Goal: Information Seeking & Learning: Learn about a topic

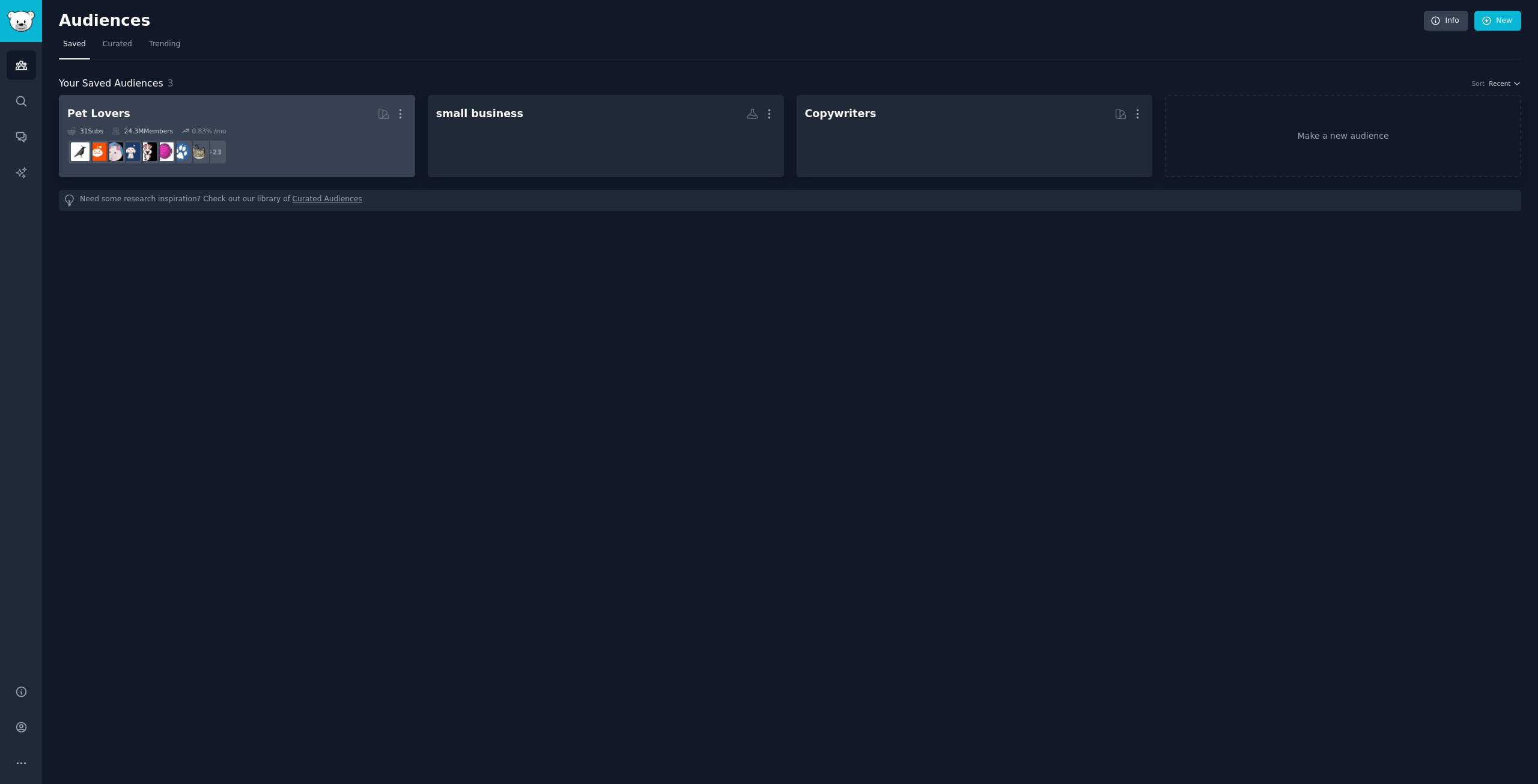
click at [277, 122] on h2 "Pet Lovers More" at bounding box center [237, 114] width 339 height 21
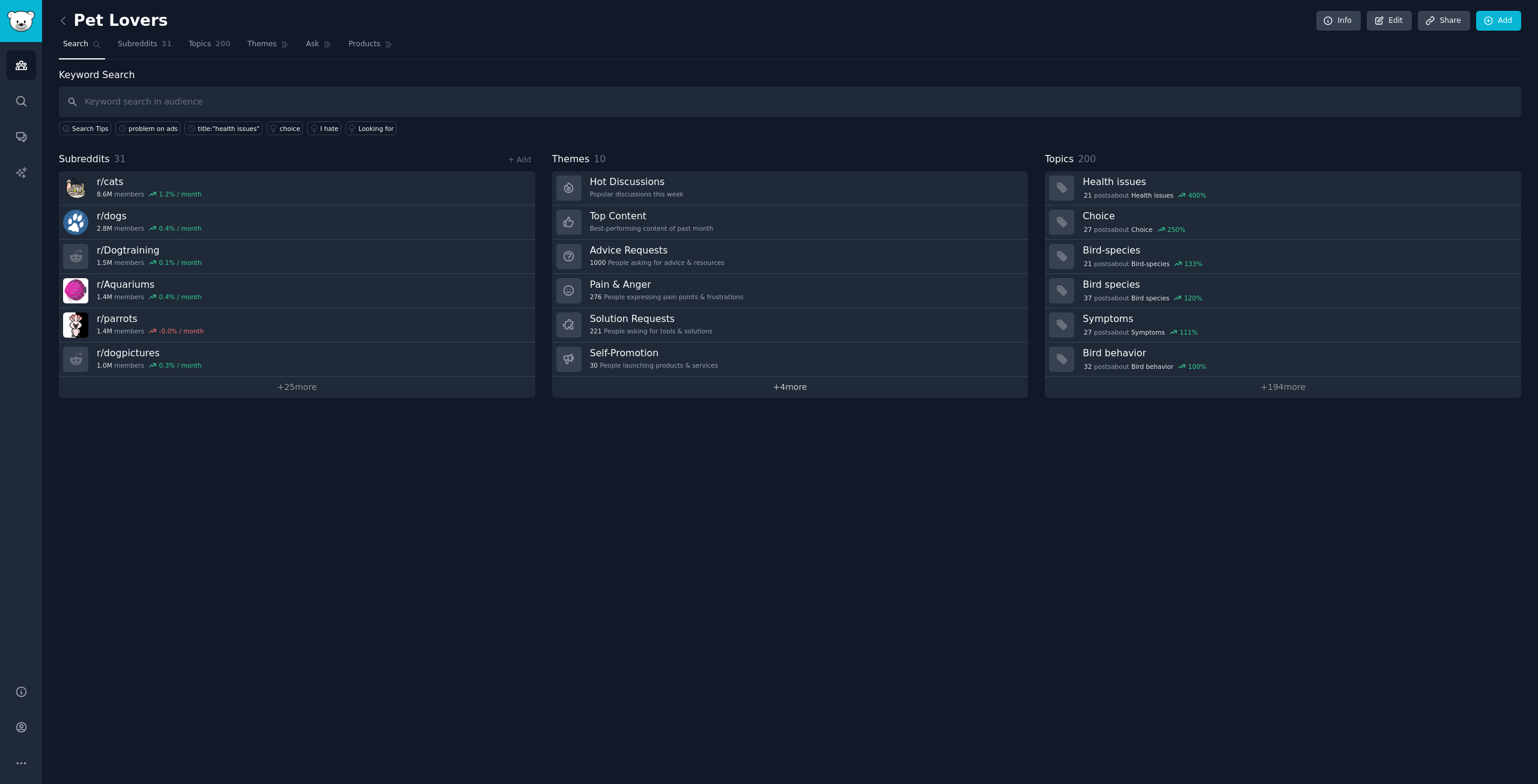
click at [780, 391] on link "+ 4 more" at bounding box center [790, 387] width 477 height 21
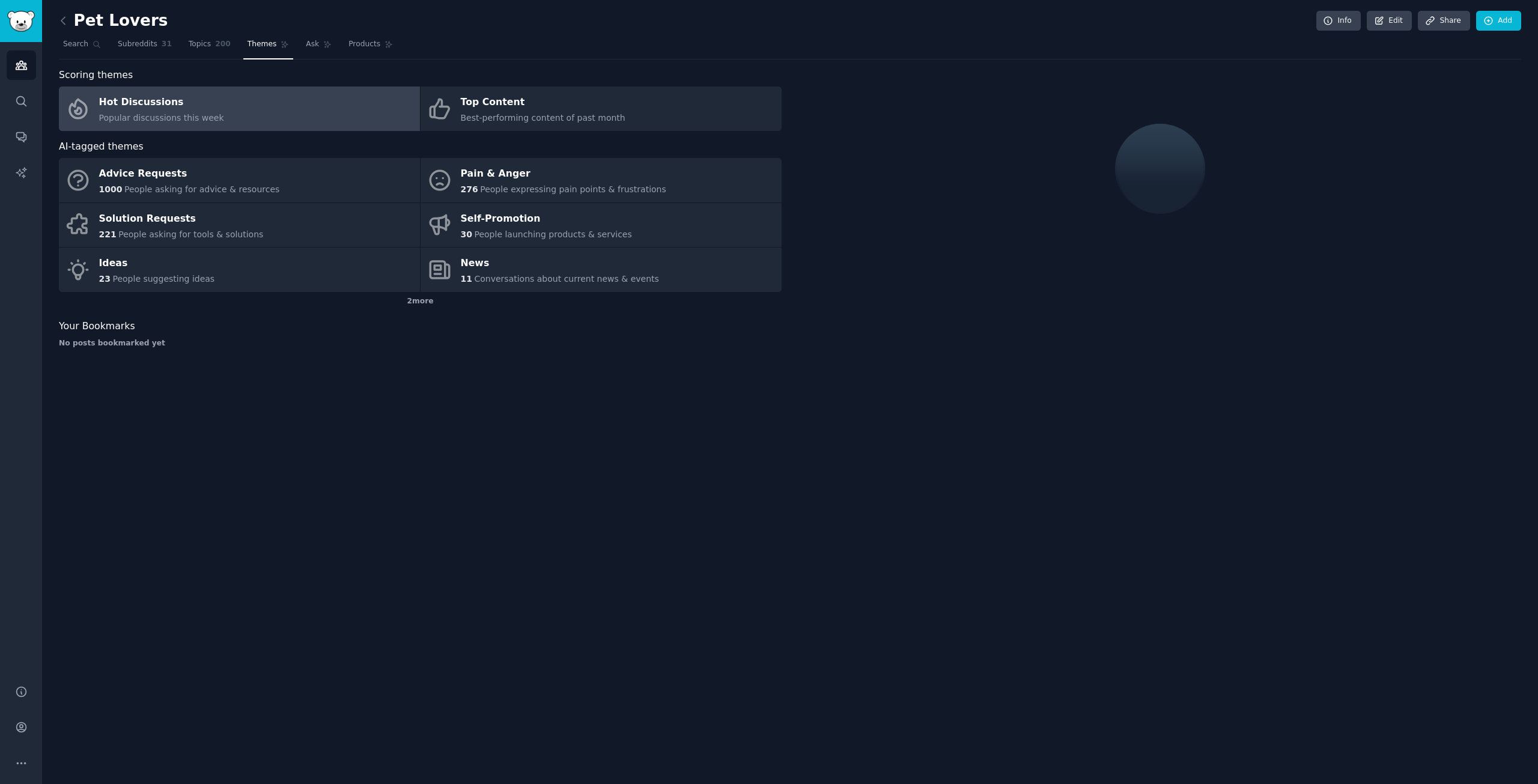
click at [205, 30] on div "Pet Lovers Info Edit Share Add" at bounding box center [790, 23] width 1462 height 25
click at [201, 51] on link "Topics 200" at bounding box center [210, 47] width 51 height 25
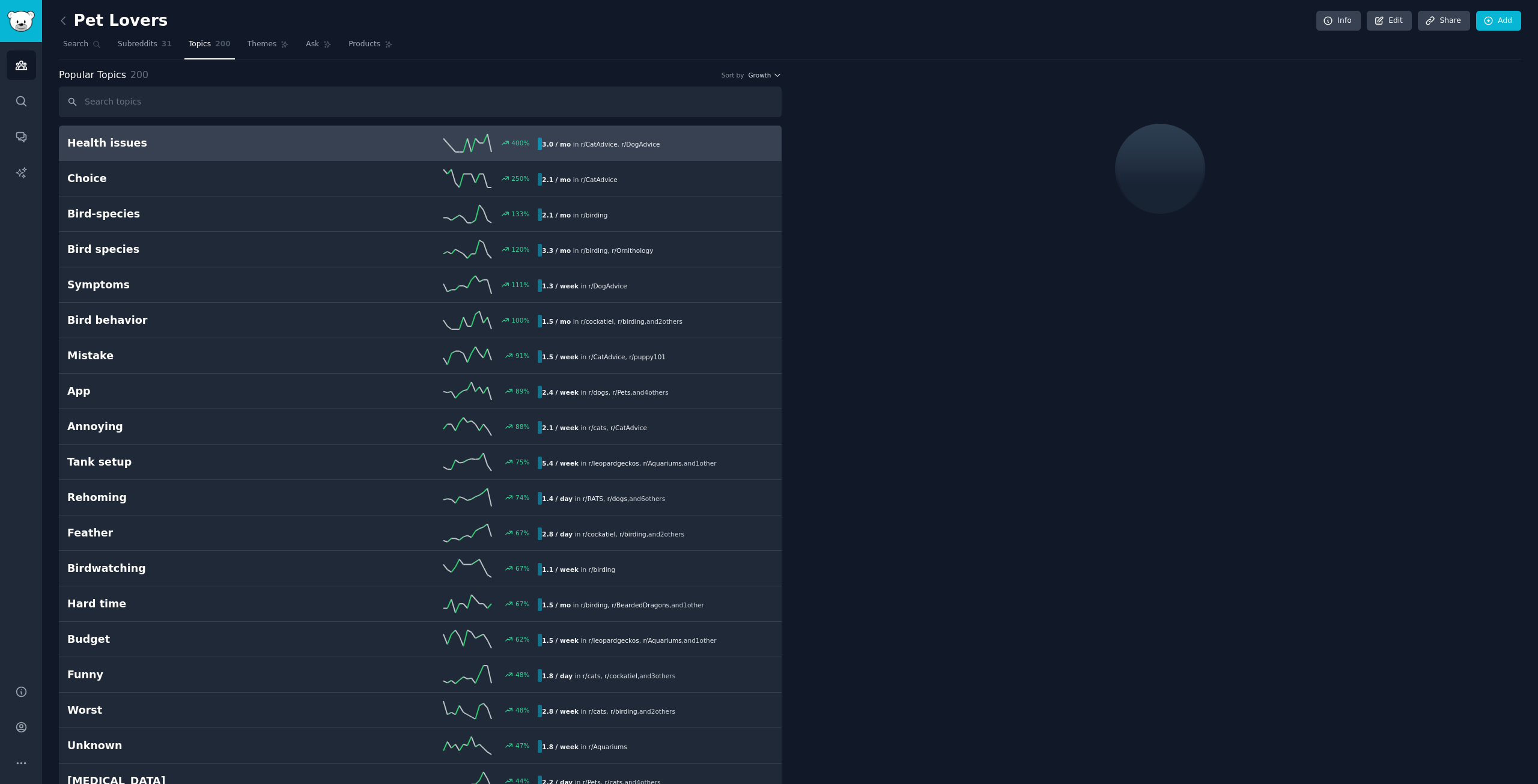
click at [292, 142] on h2 "Health issues" at bounding box center [185, 143] width 236 height 15
click at [374, 152] on div "400 %" at bounding box center [420, 142] width 236 height 18
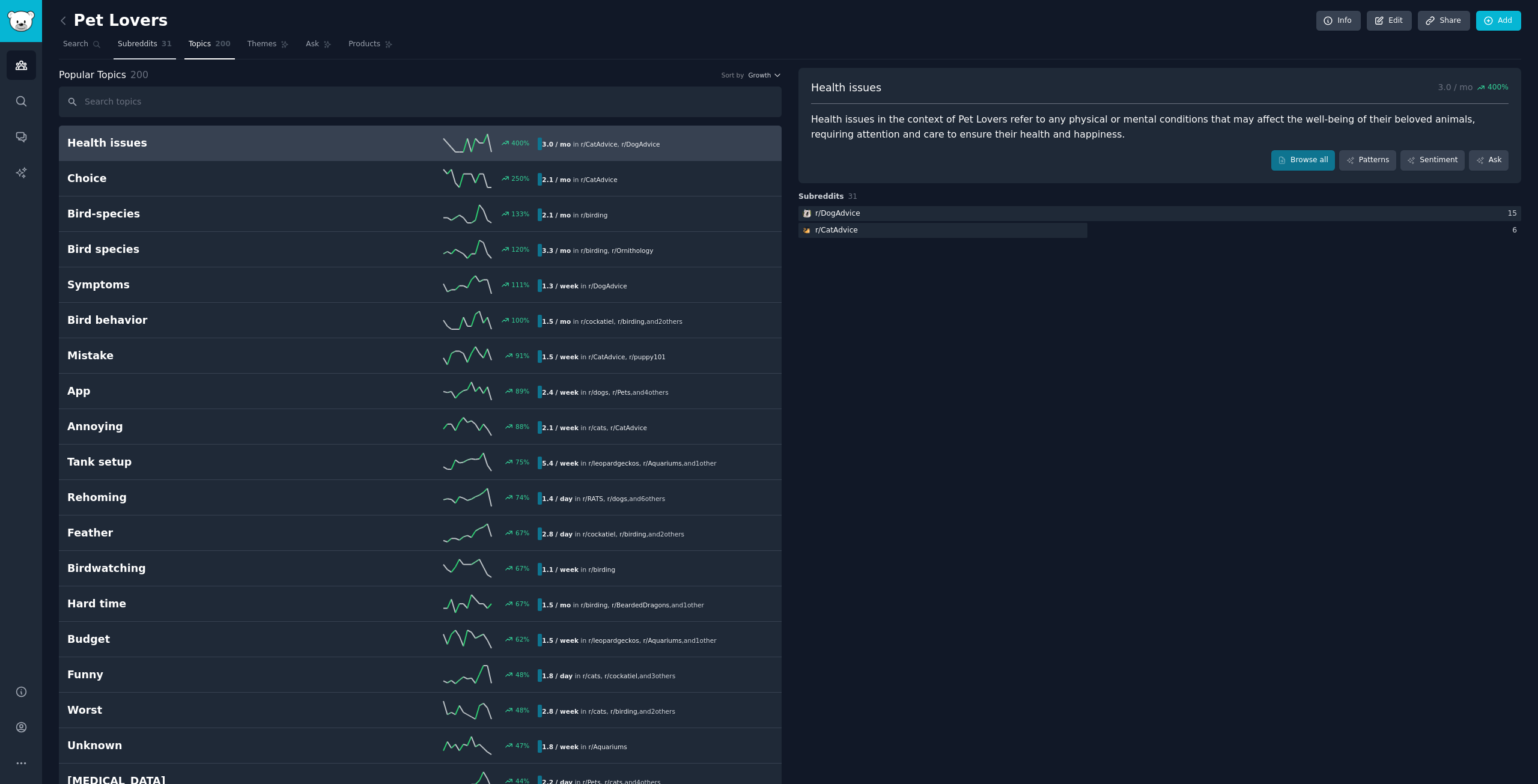
click at [126, 40] on span "Subreddits" at bounding box center [137, 44] width 40 height 11
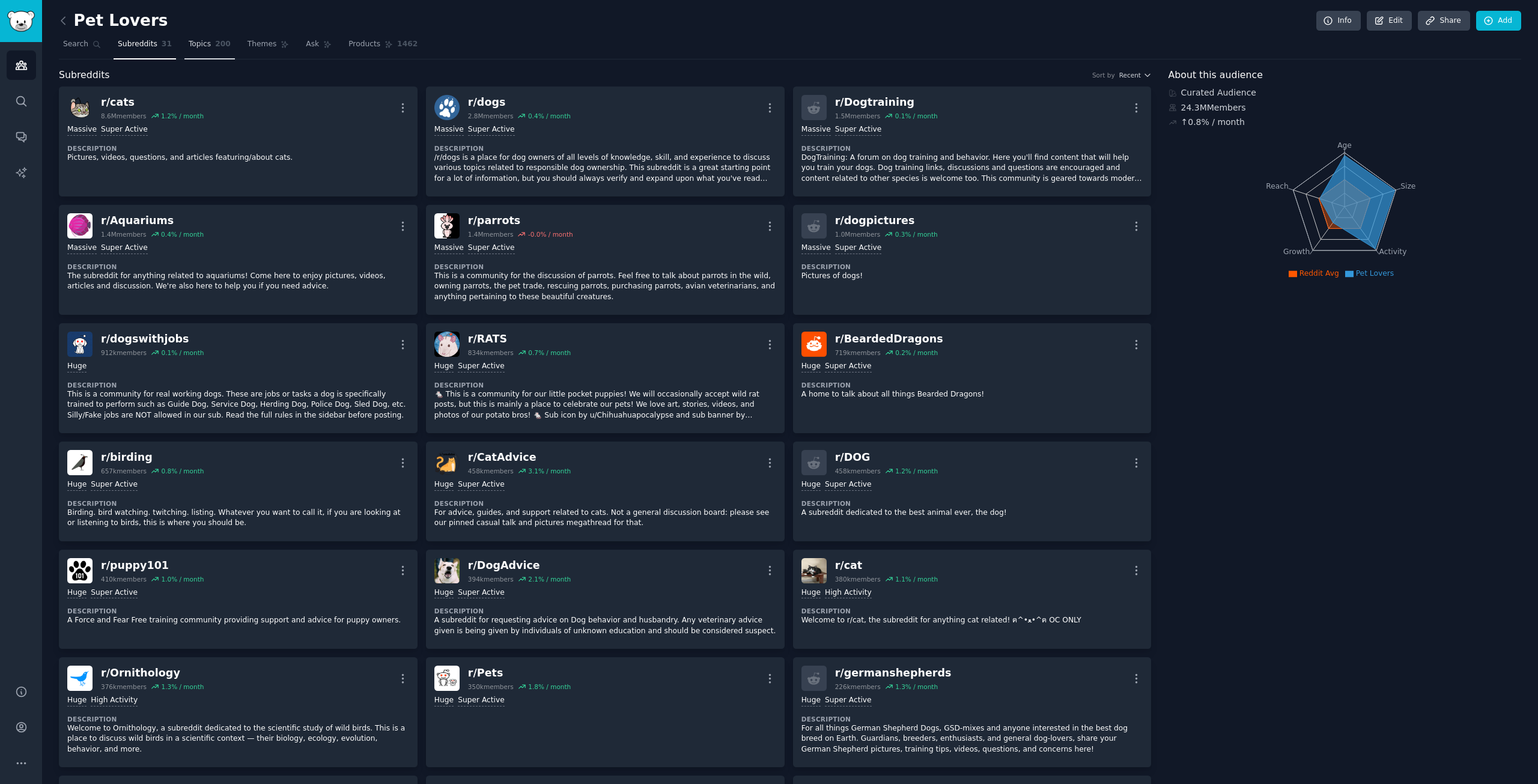
click at [197, 47] on span "Topics" at bounding box center [200, 44] width 22 height 11
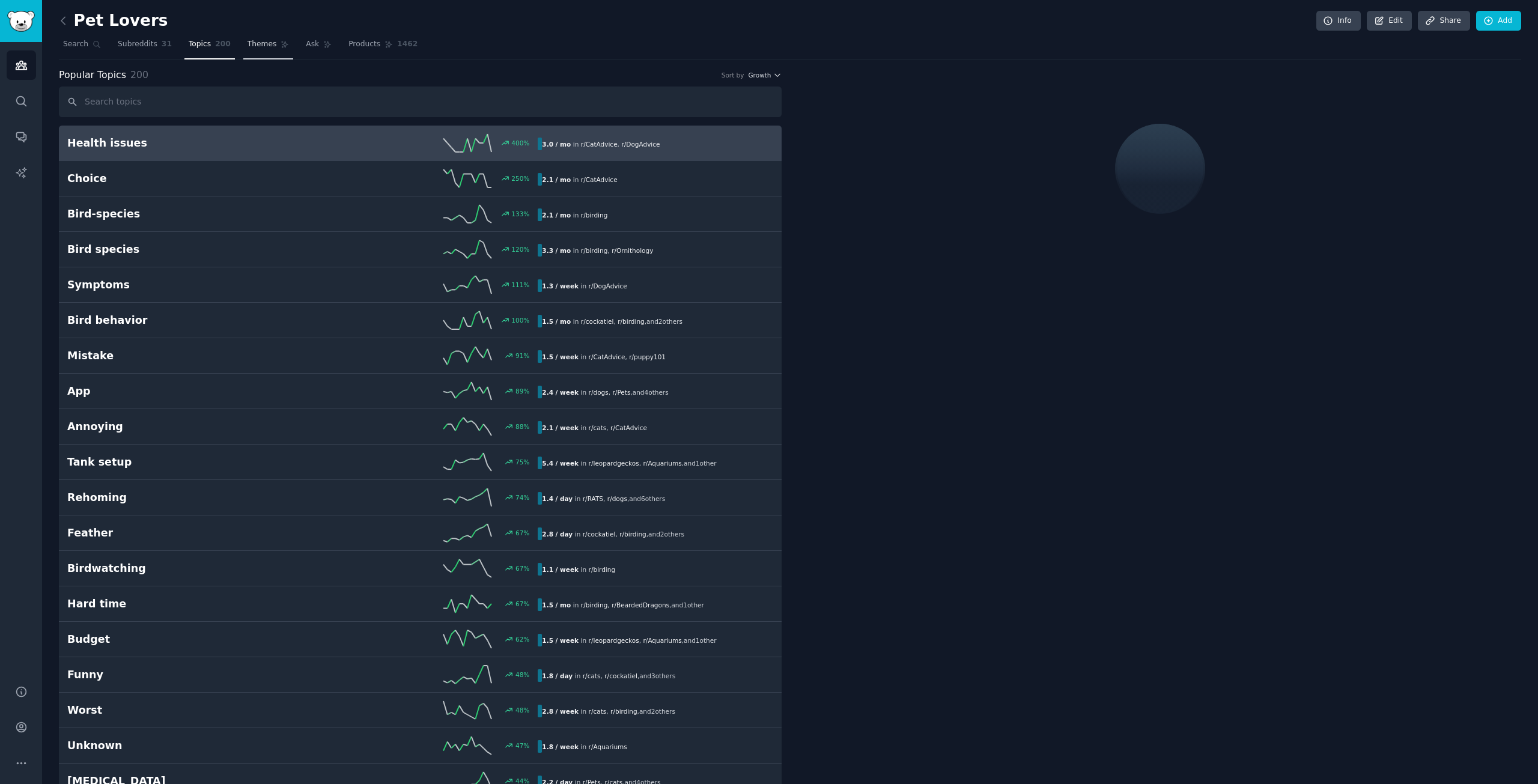
click at [248, 46] on span "Themes" at bounding box center [262, 44] width 30 height 11
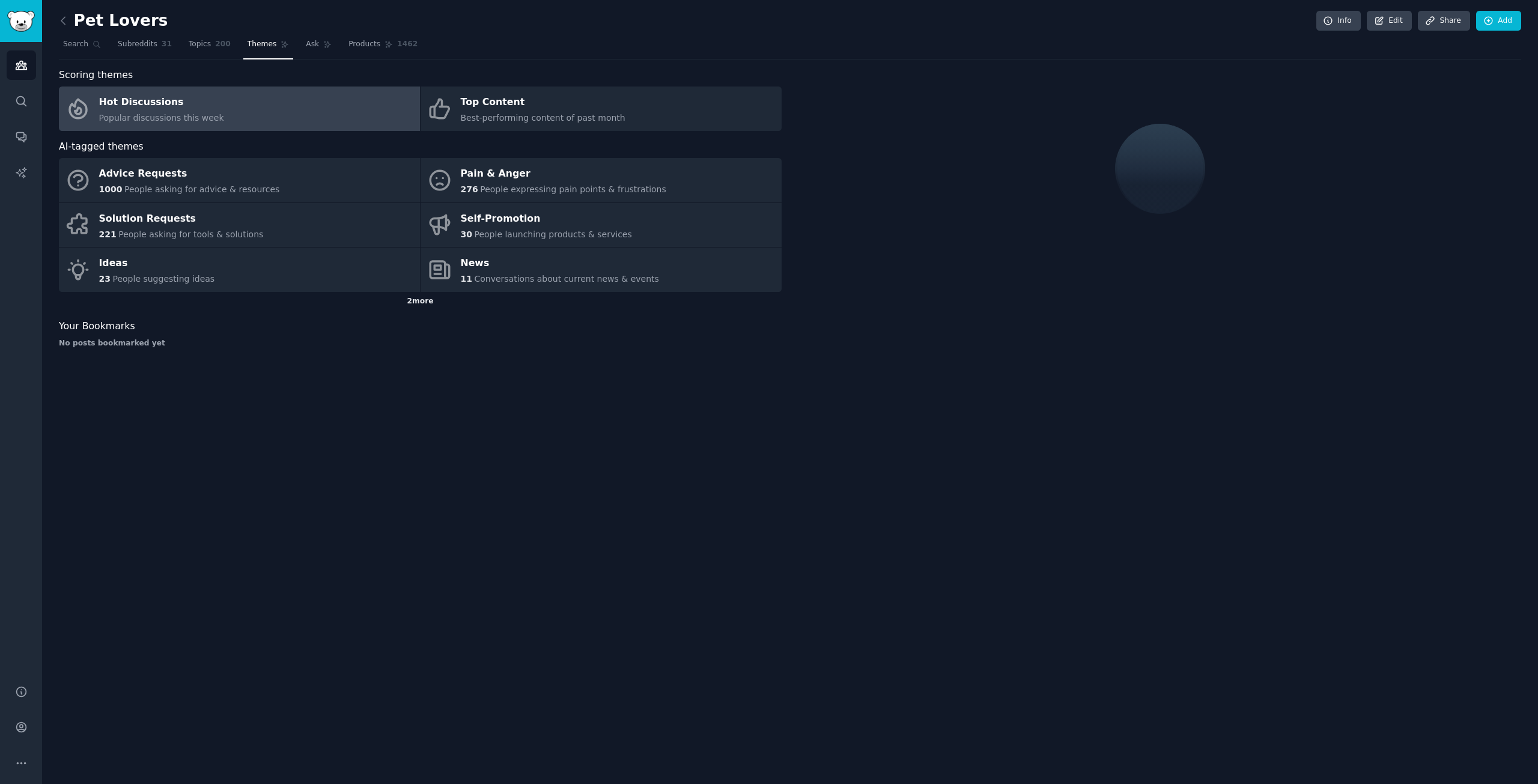
click at [420, 301] on div "2 more" at bounding box center [420, 301] width 723 height 19
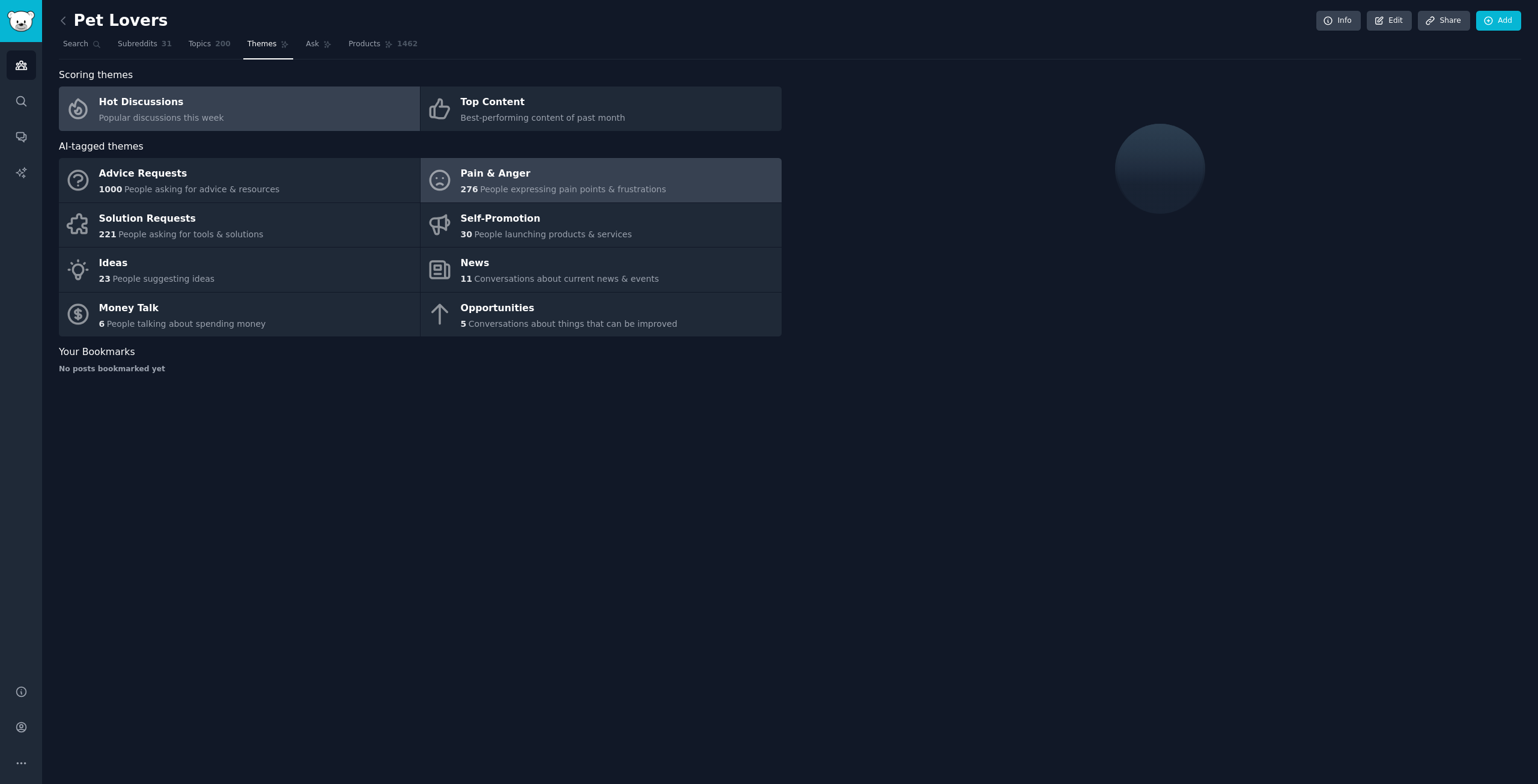
click at [590, 179] on div "Pain & Anger" at bounding box center [564, 174] width 205 height 19
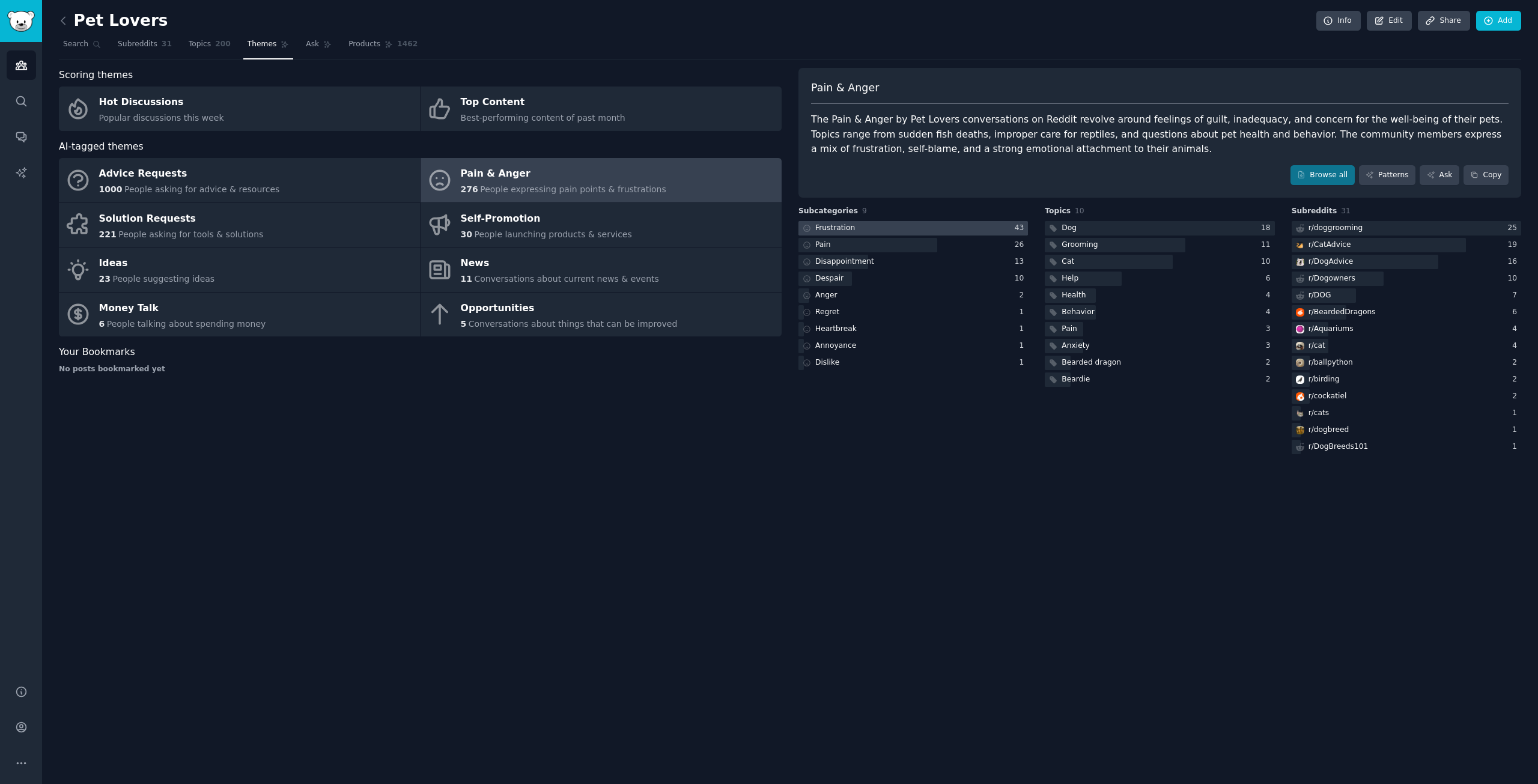
click at [920, 230] on div at bounding box center [913, 228] width 230 height 15
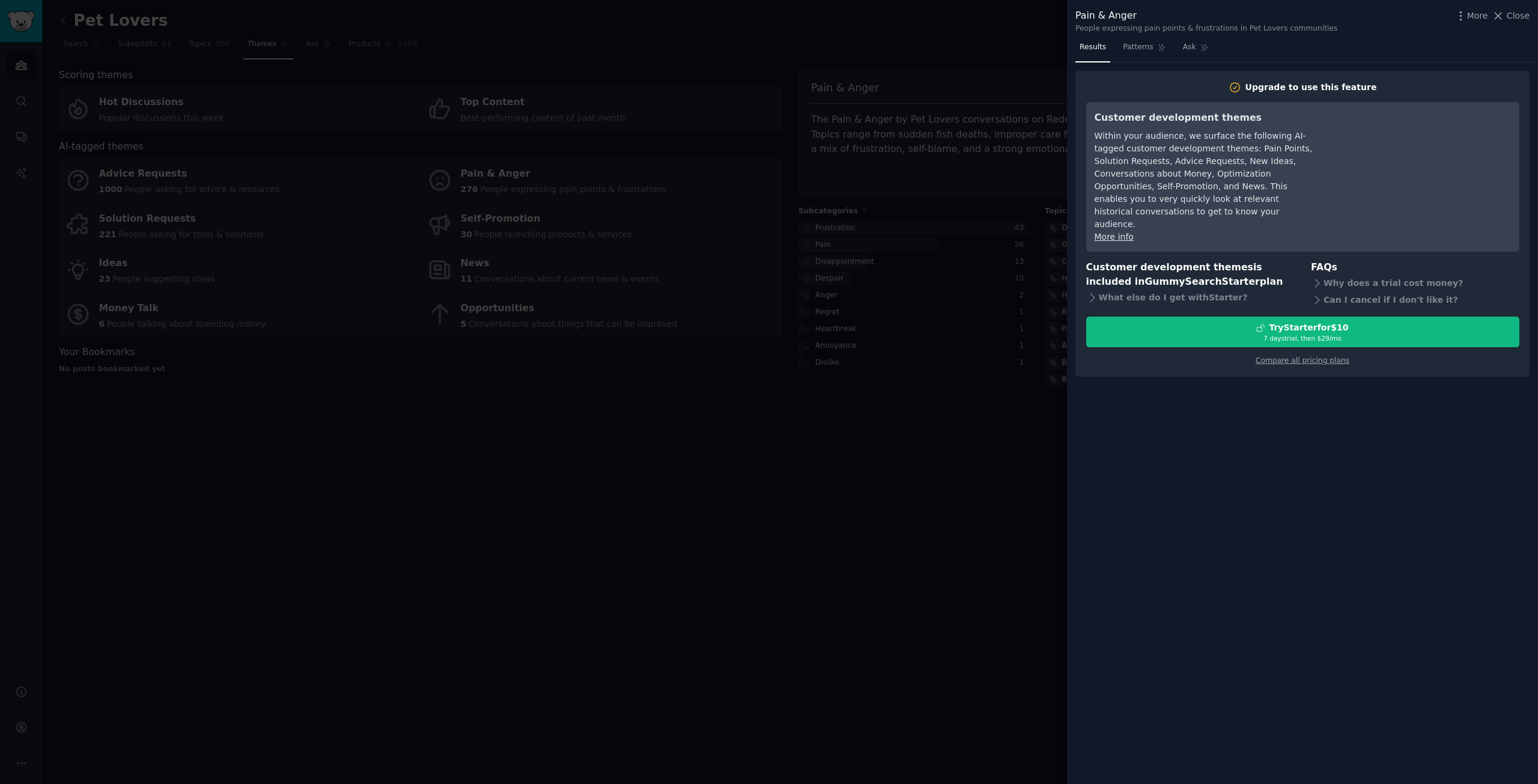
click at [987, 436] on div at bounding box center [769, 392] width 1538 height 784
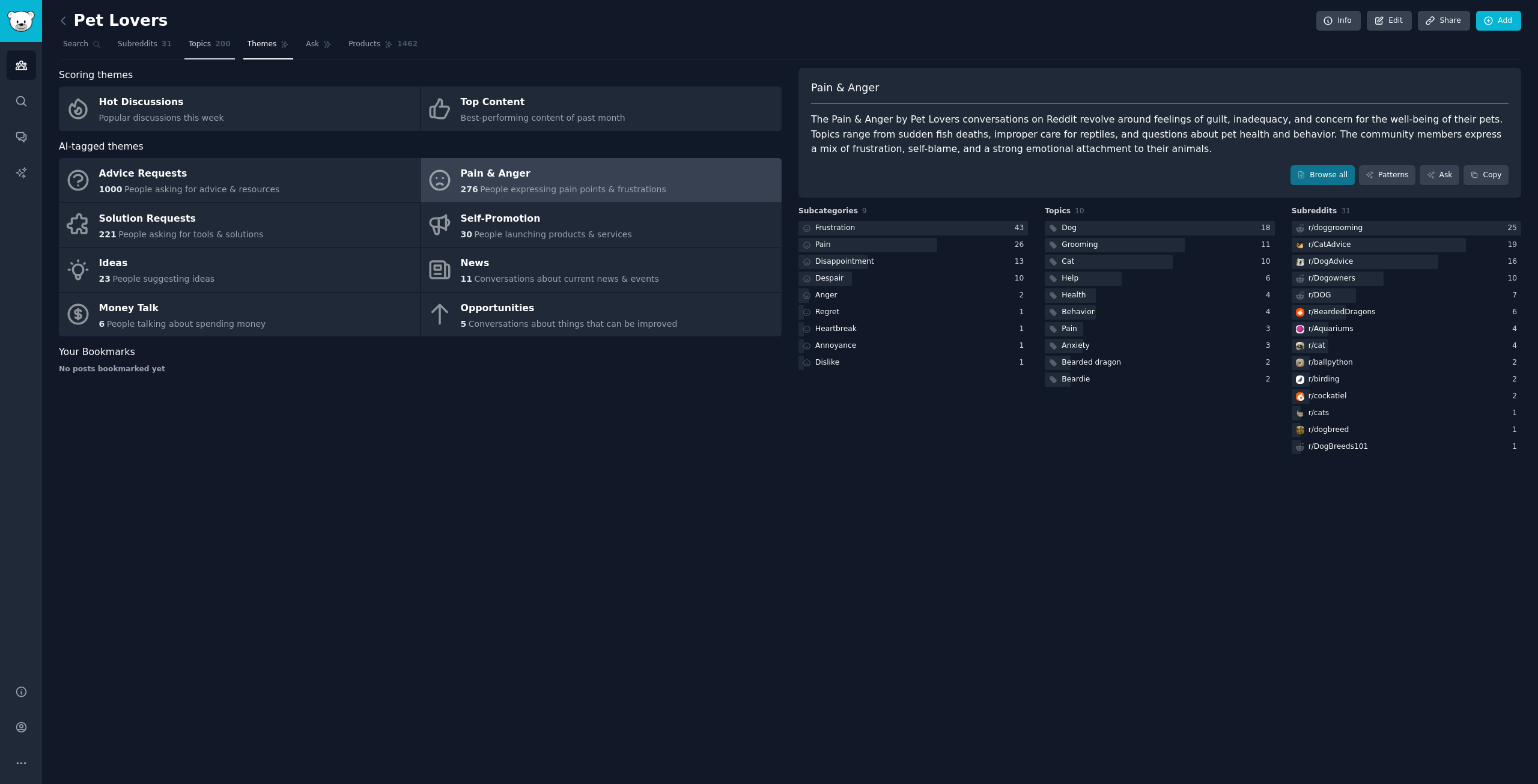
click at [194, 40] on span "Topics" at bounding box center [200, 44] width 22 height 11
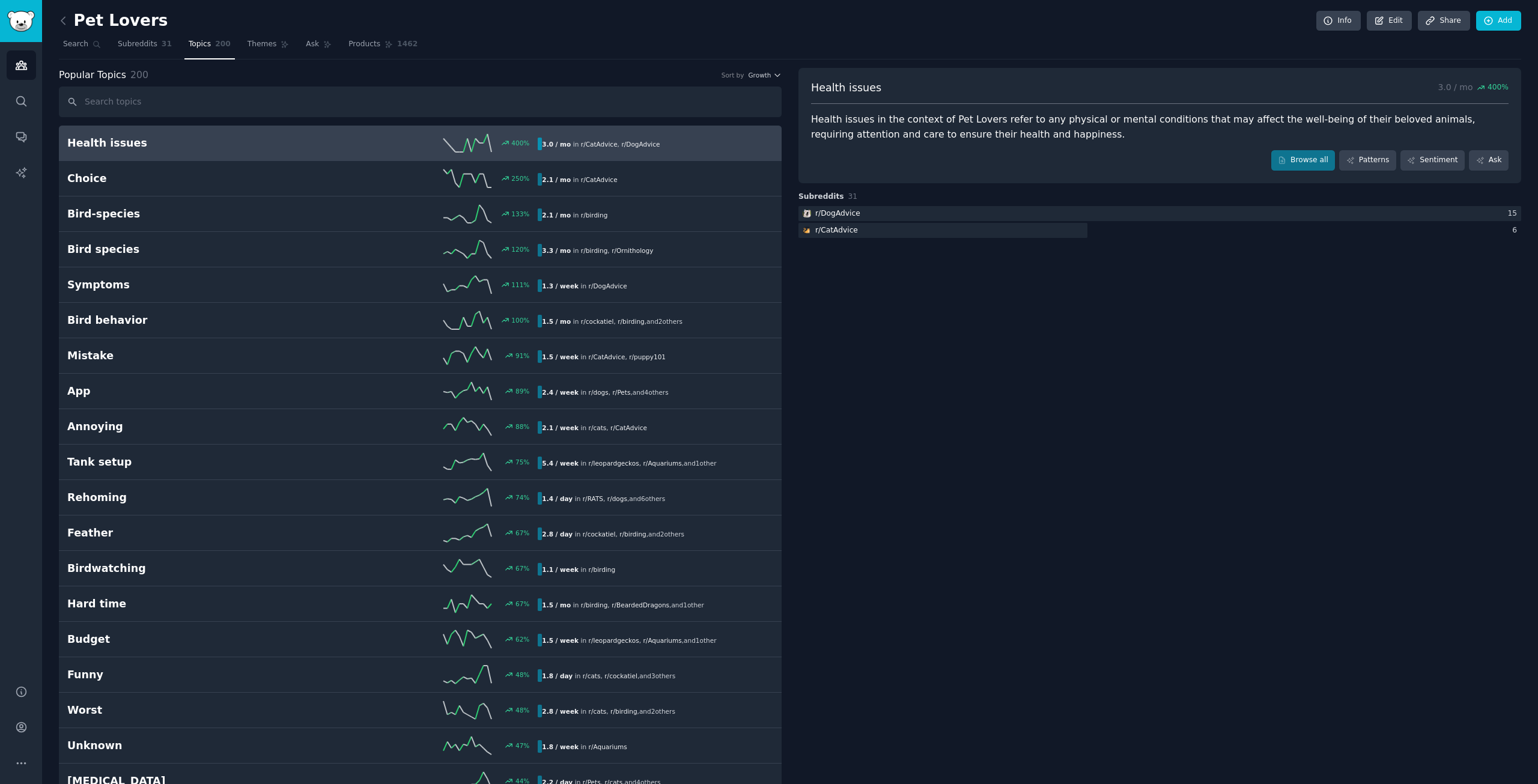
drag, startPoint x: 260, startPoint y: 140, endPoint x: 289, endPoint y: 136, distance: 29.3
click at [261, 140] on h2 "Health issues" at bounding box center [185, 143] width 236 height 15
click at [1300, 163] on link "Browse all" at bounding box center [1303, 160] width 64 height 20
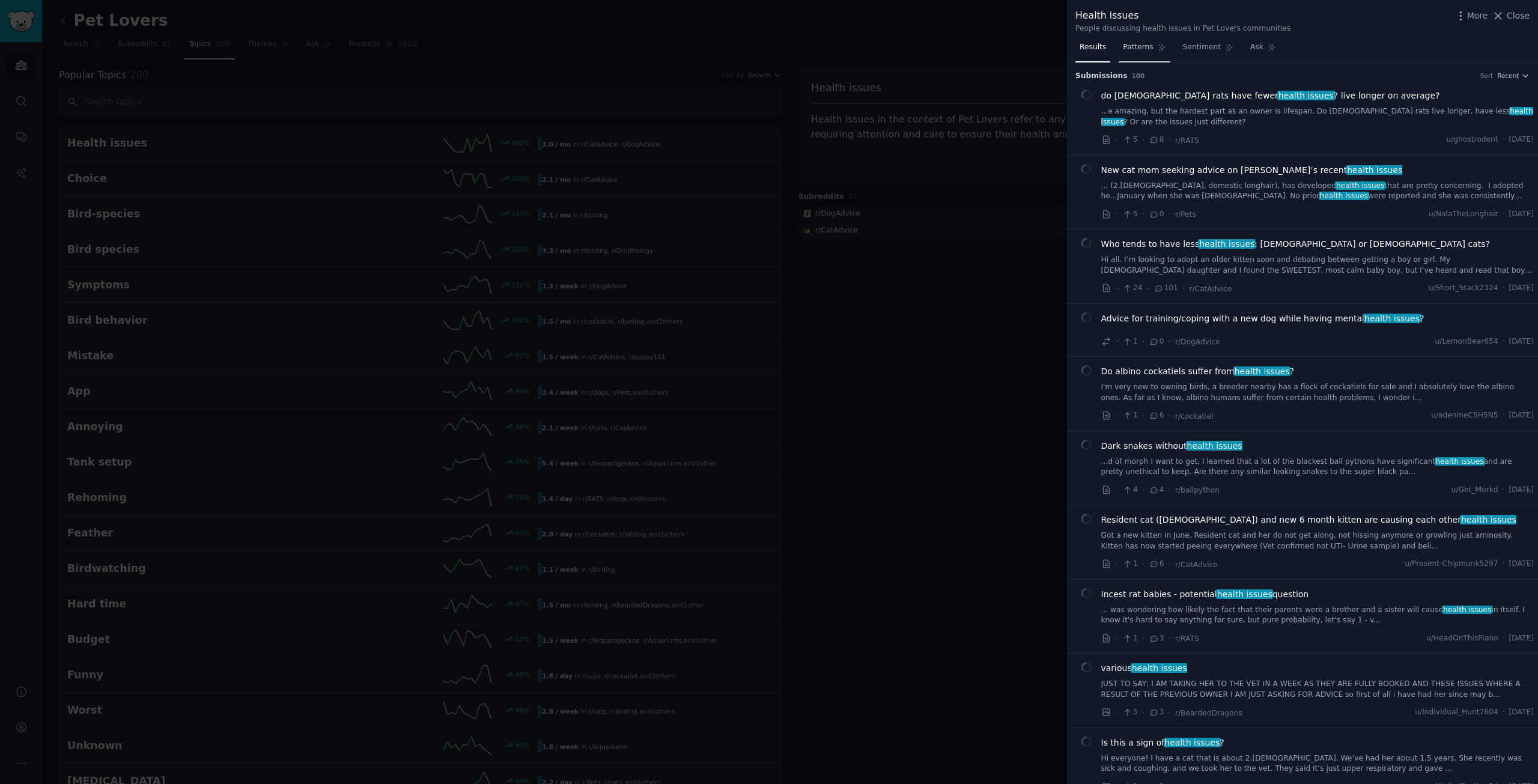
click at [1150, 47] on link "Patterns" at bounding box center [1144, 50] width 51 height 25
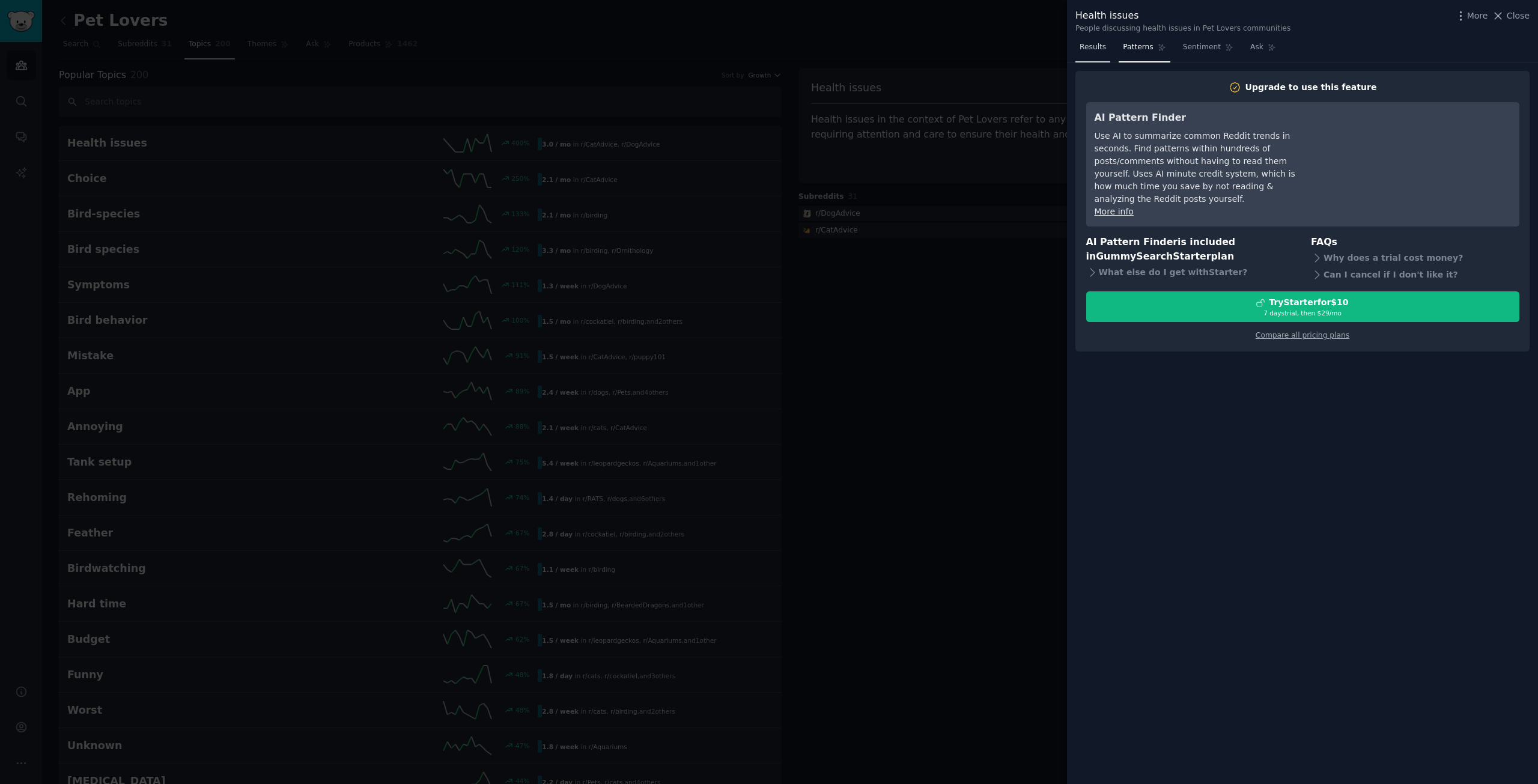
click at [1103, 48] on span "Results" at bounding box center [1092, 47] width 27 height 11
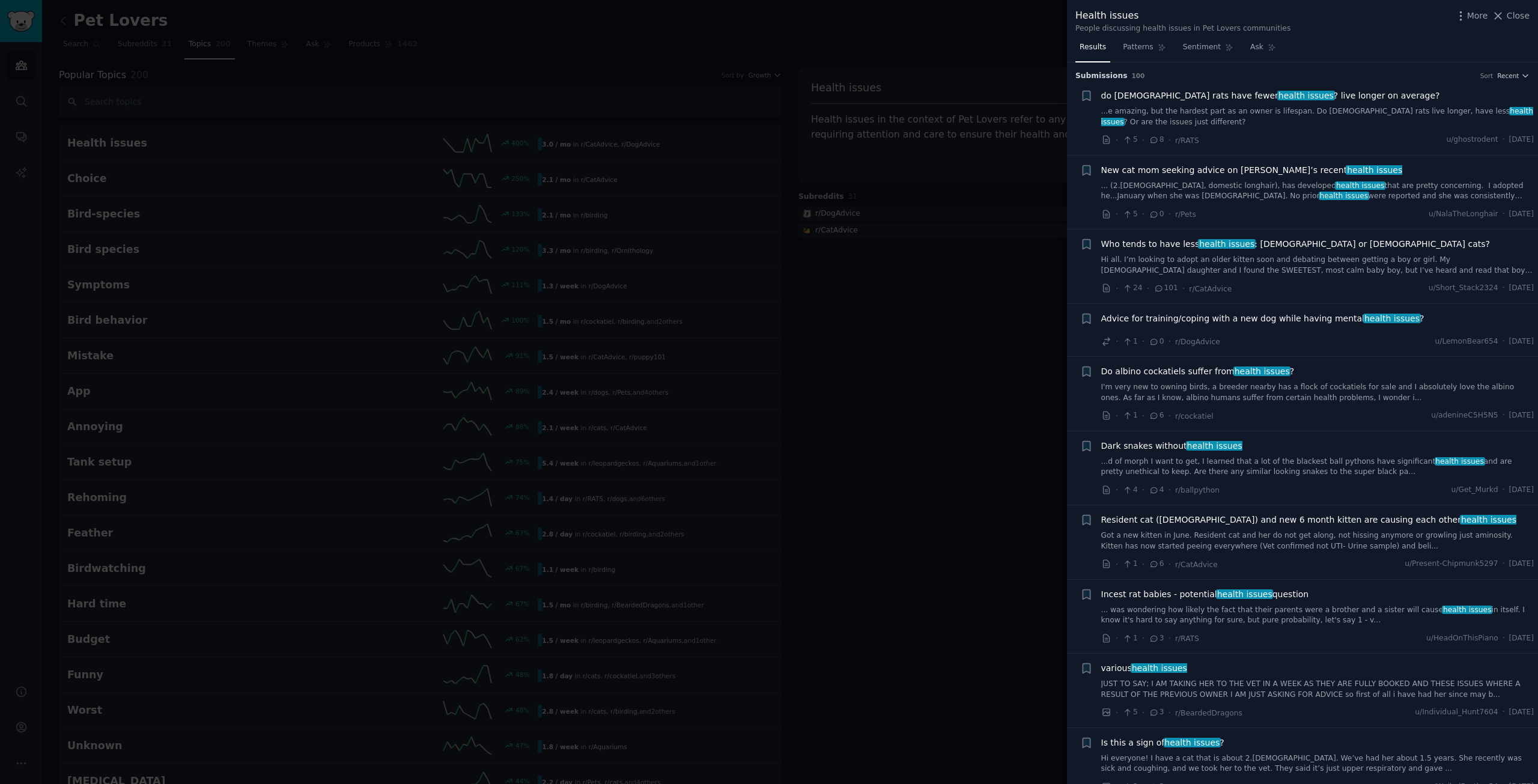
click at [938, 442] on div at bounding box center [769, 392] width 1538 height 784
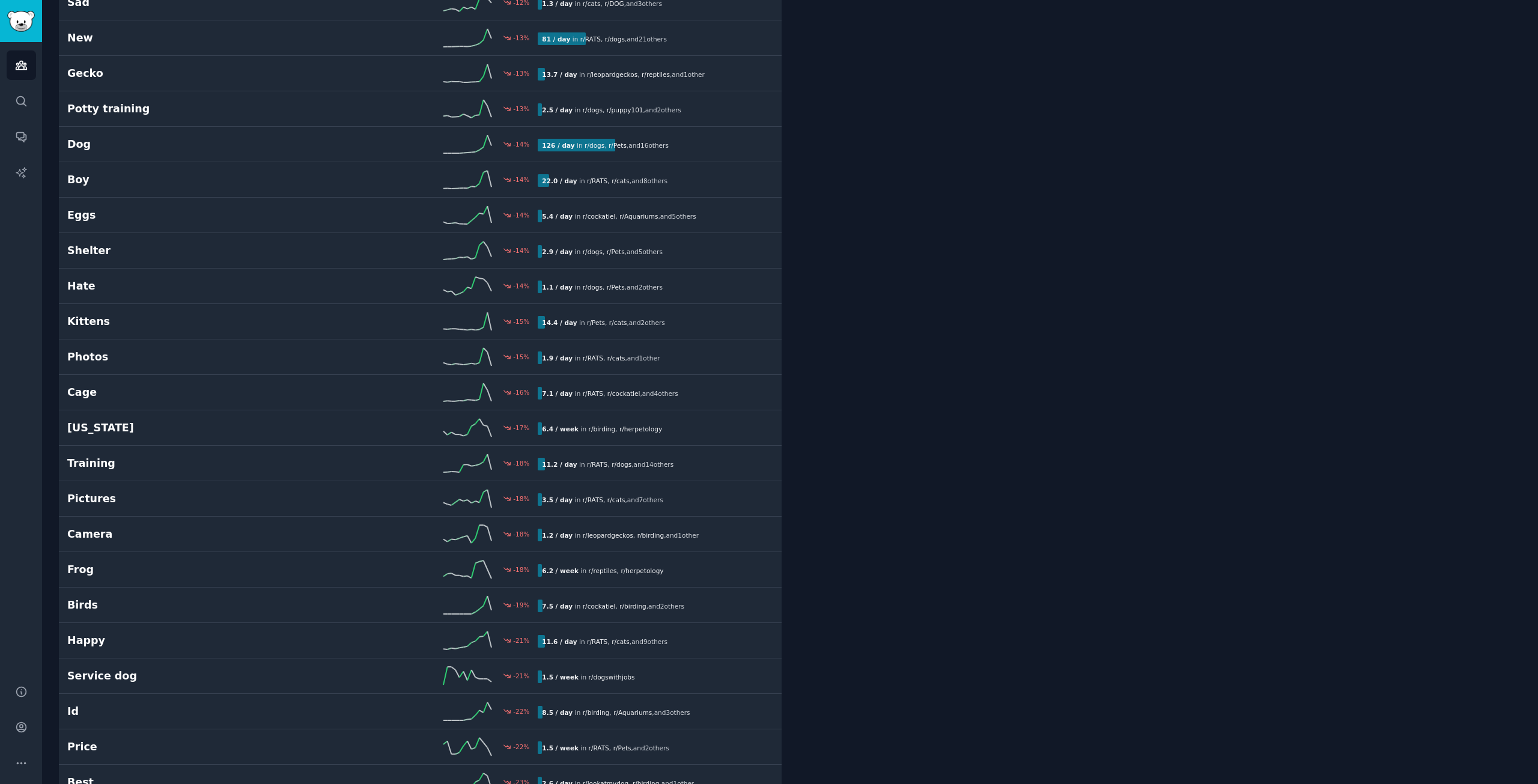
scroll to position [6446, 0]
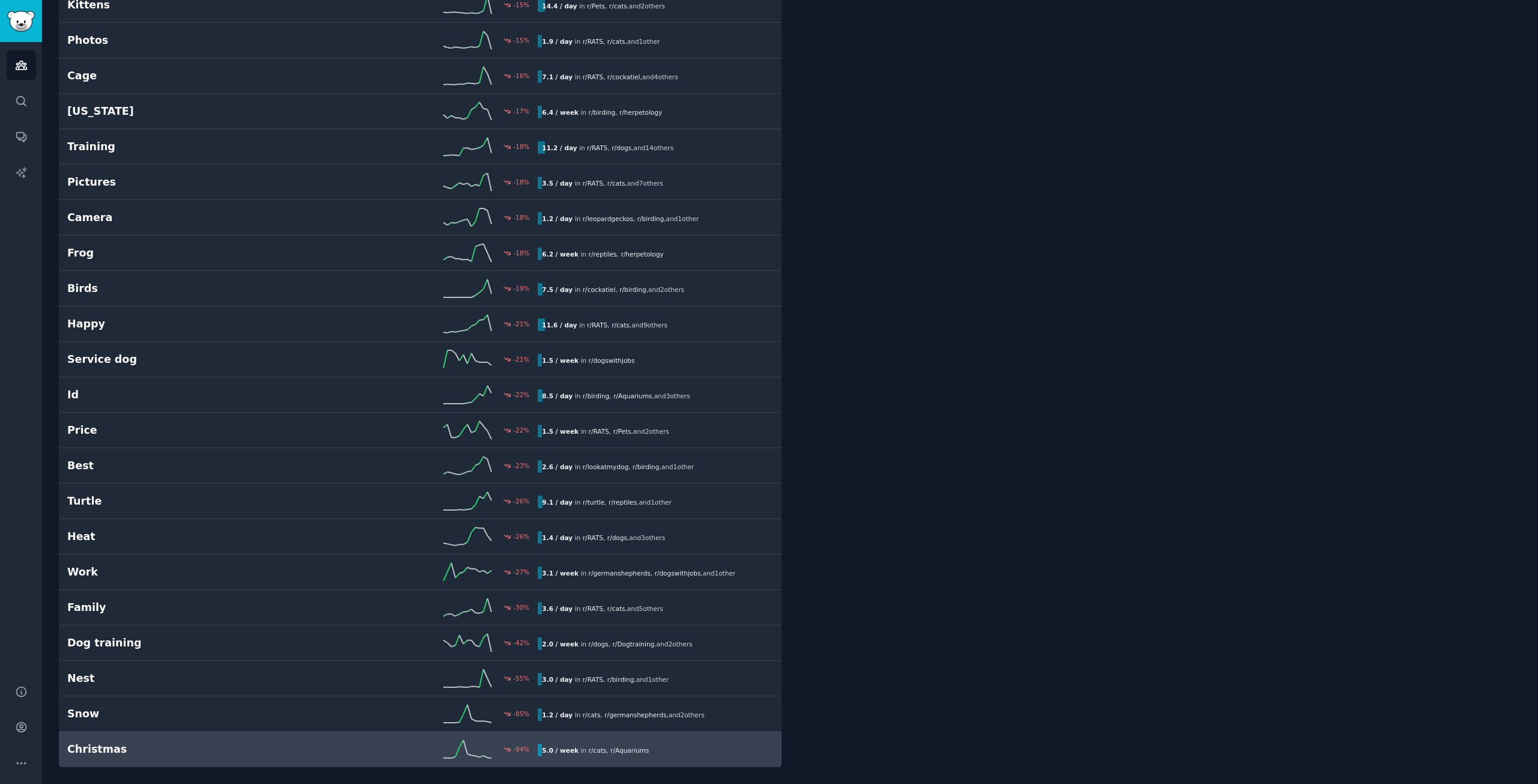
click at [290, 753] on h2 "Christmas" at bounding box center [185, 749] width 236 height 15
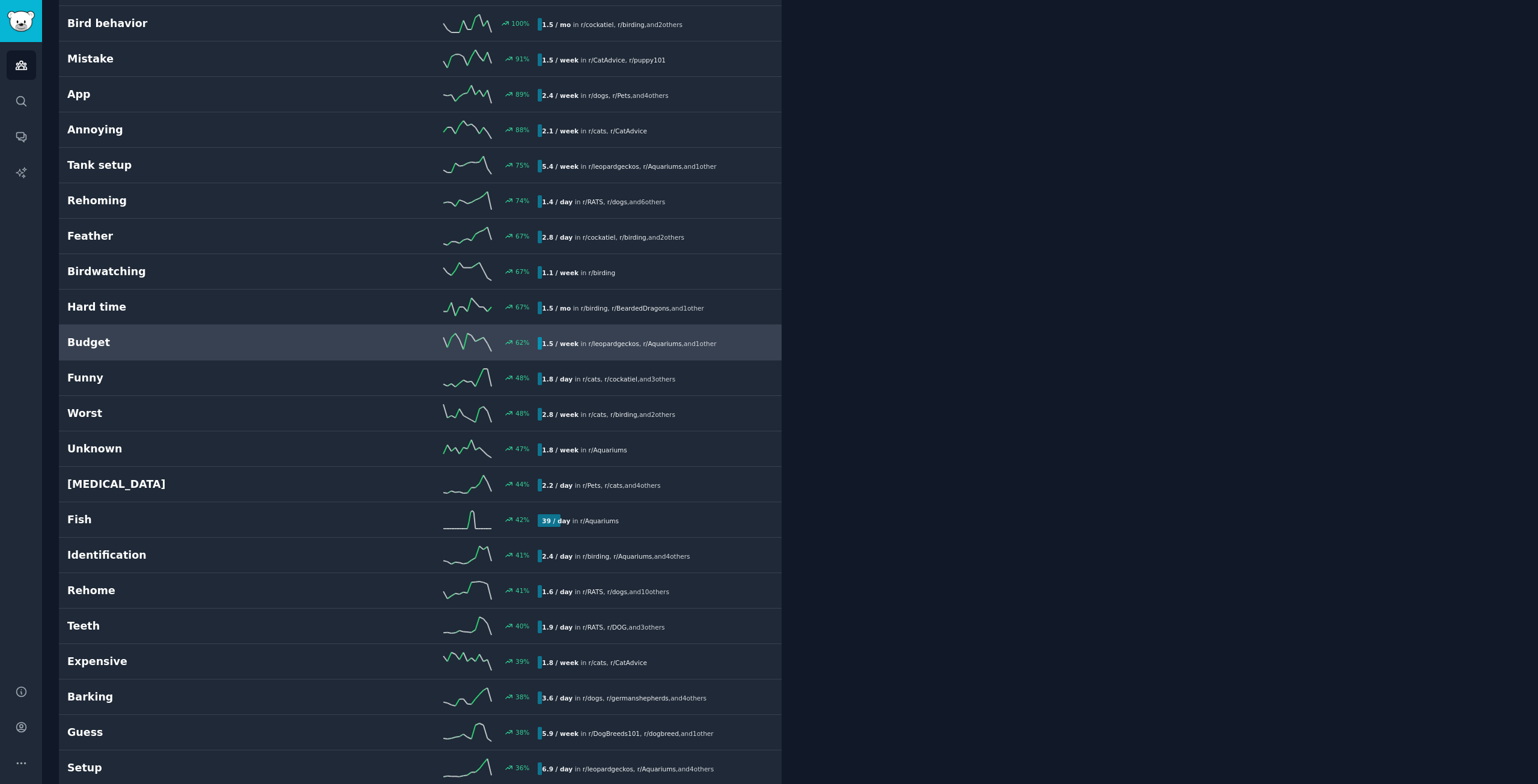
scroll to position [68, 0]
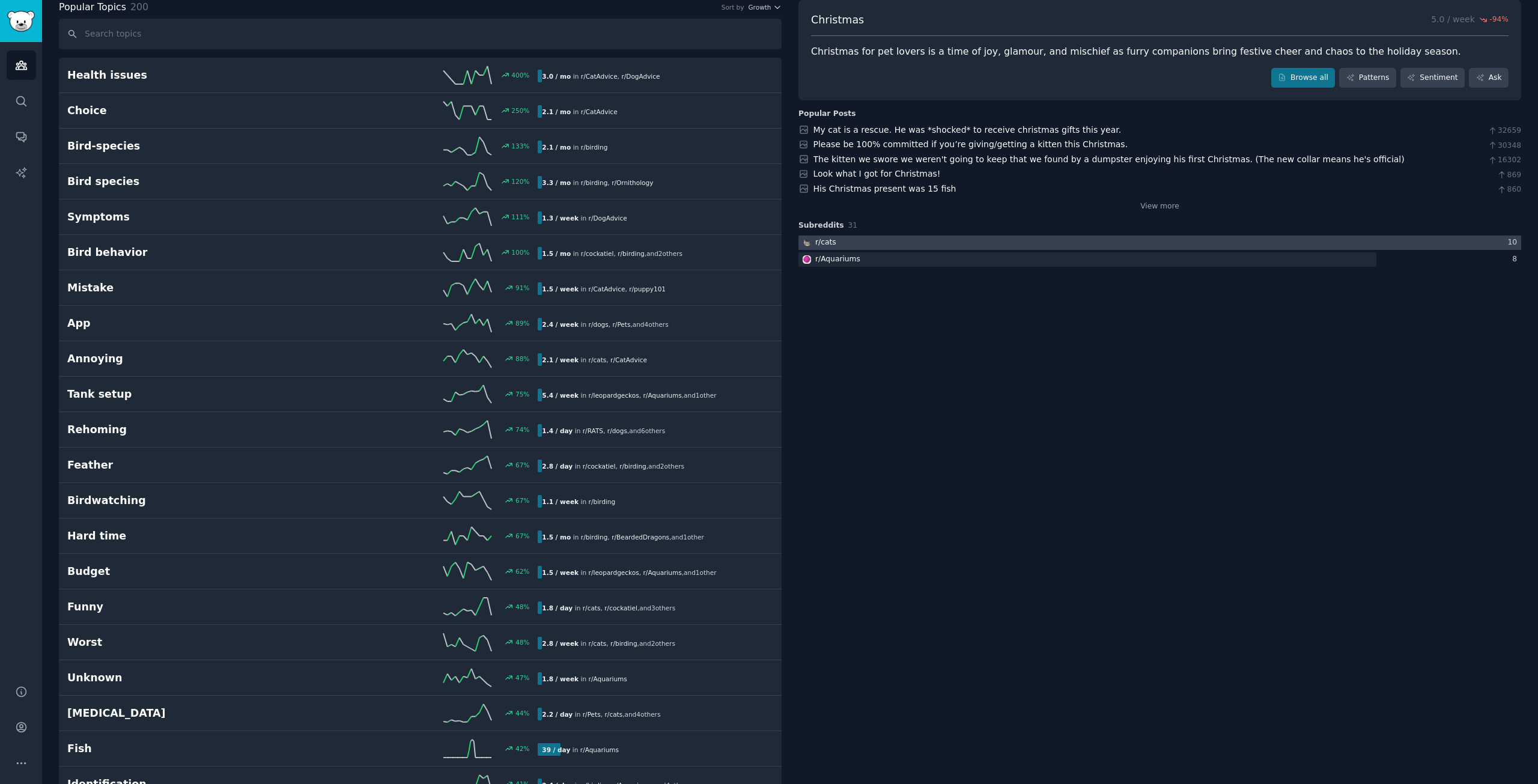
click at [855, 245] on div at bounding box center [1160, 243] width 723 height 15
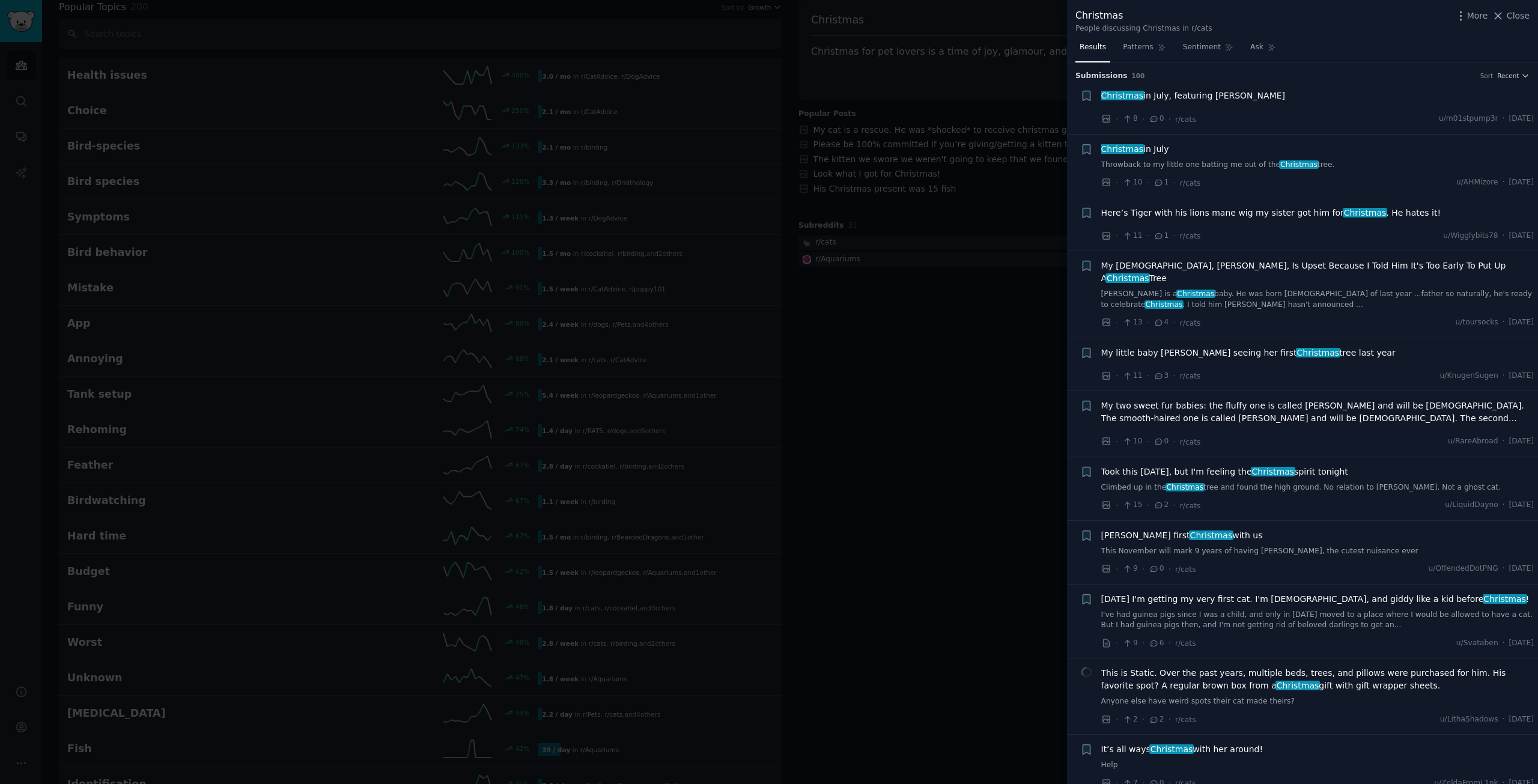
click at [853, 345] on div at bounding box center [769, 392] width 1538 height 784
